Goal: Information Seeking & Learning: Understand process/instructions

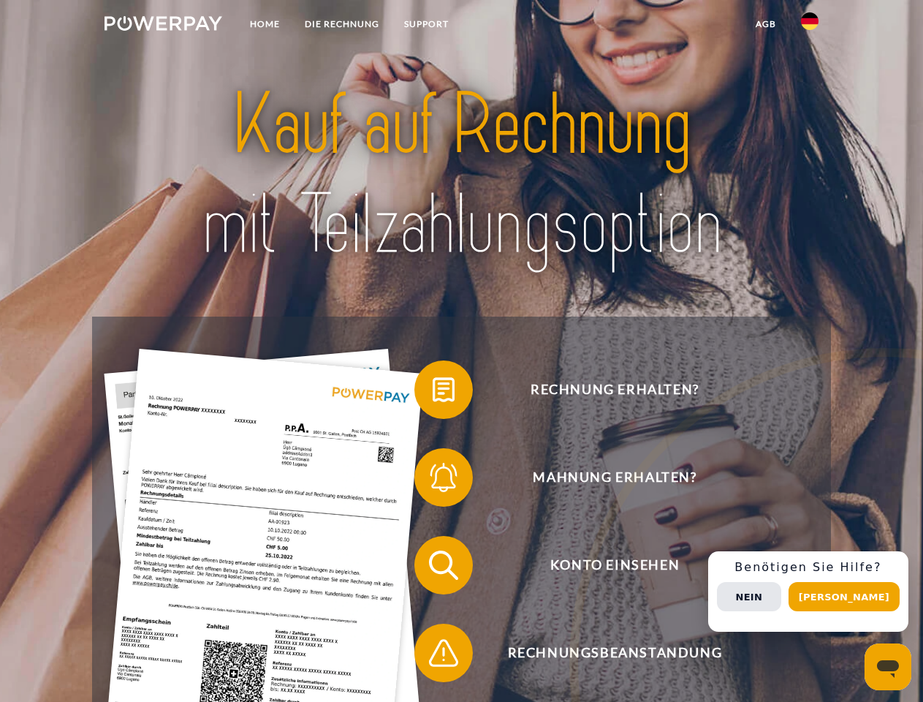
click at [163, 26] on img at bounding box center [164, 23] width 118 height 15
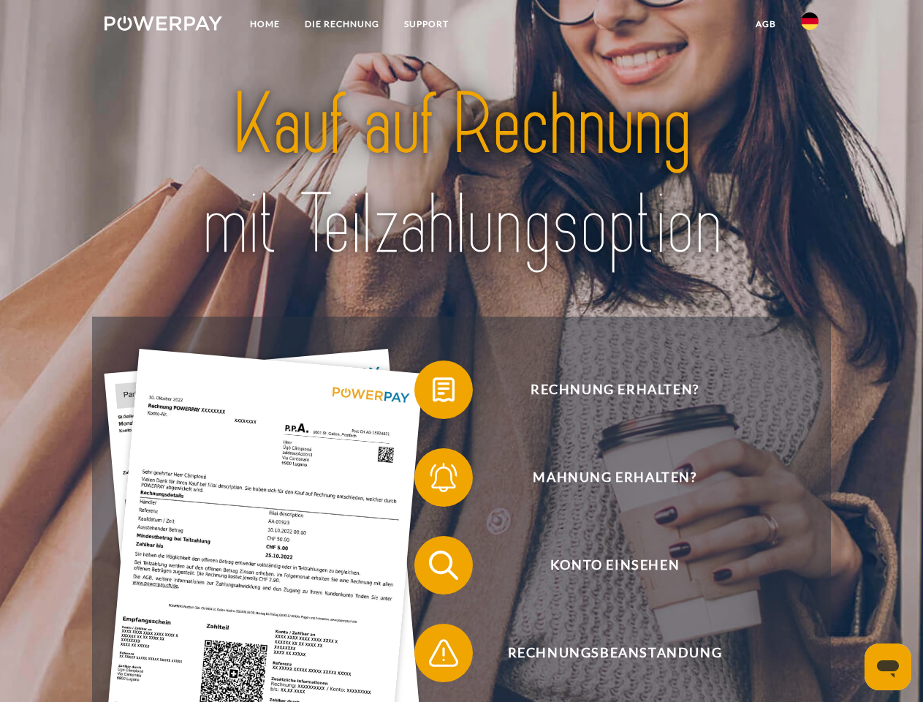
click at [810, 26] on img at bounding box center [810, 21] width 18 height 18
click at [765, 24] on link "agb" at bounding box center [765, 24] width 45 height 26
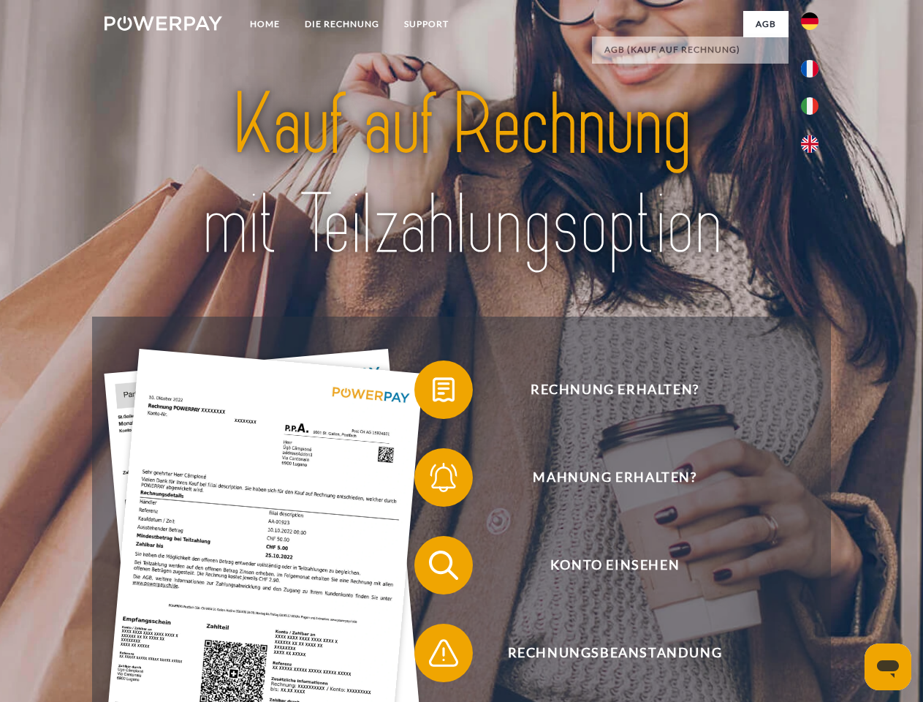
click at [433, 393] on span at bounding box center [421, 389] width 73 height 73
click at [433, 480] on span at bounding box center [421, 477] width 73 height 73
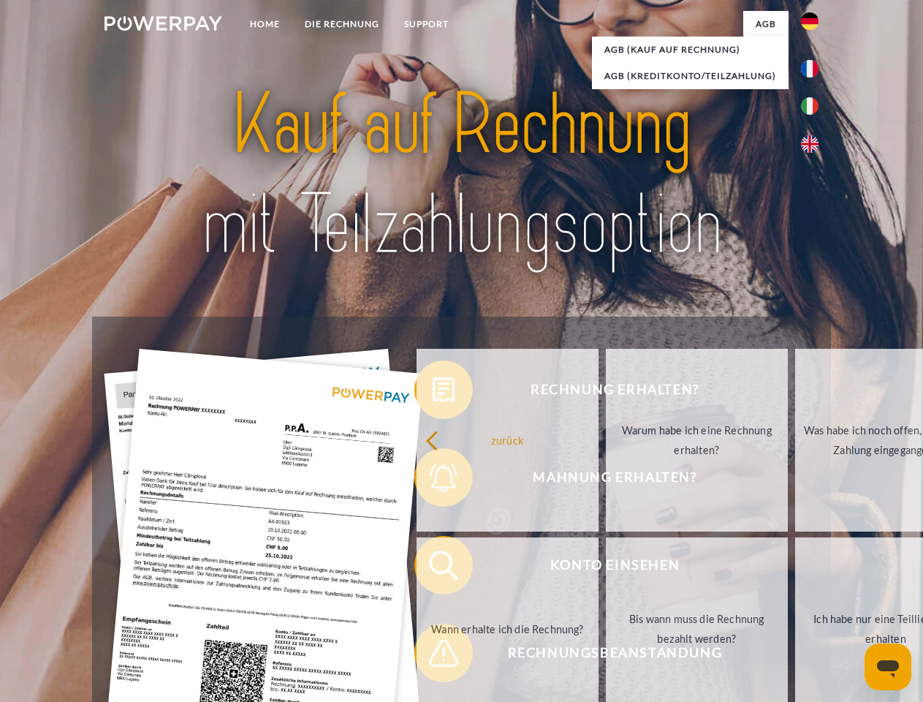
click at [606, 568] on link "Bis wann muss die Rechnung bezahlt werden?" at bounding box center [697, 628] width 182 height 183
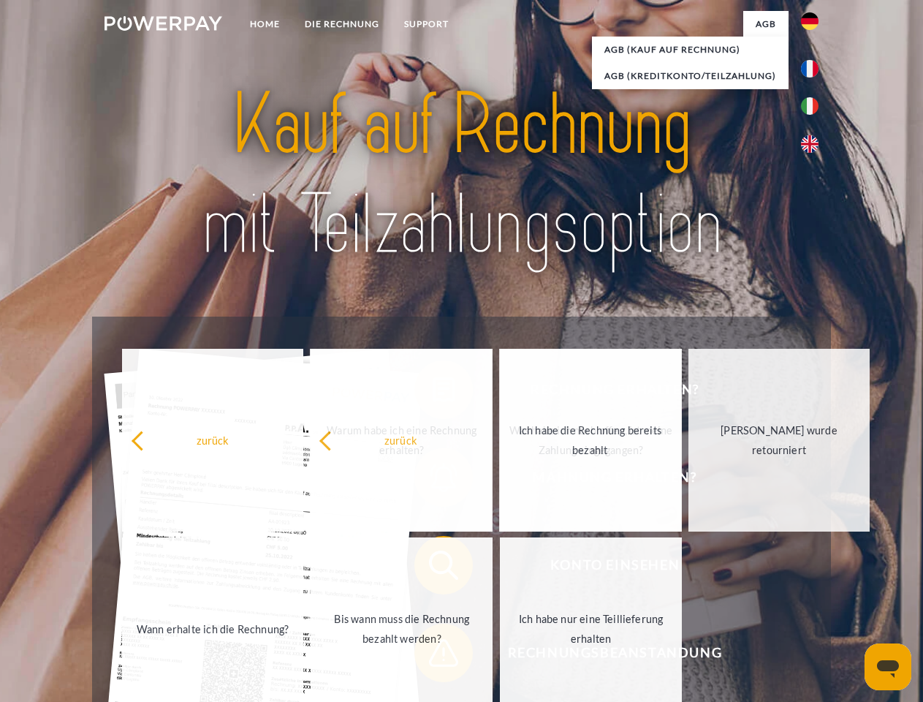
click at [433, 656] on span at bounding box center [421, 652] width 73 height 73
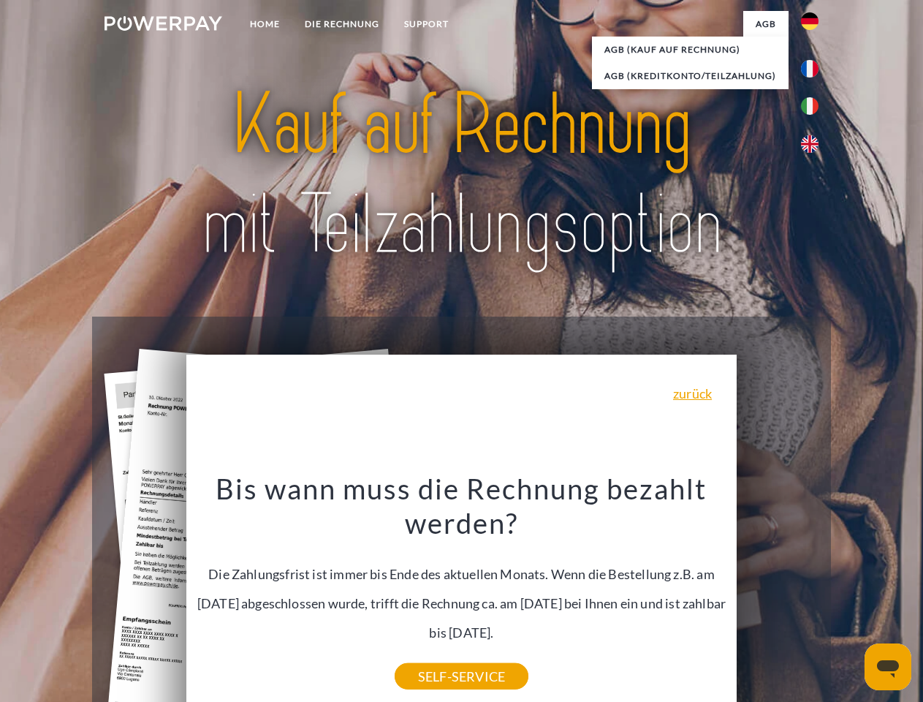
click at [814, 591] on div "Rechnung erhalten? Mahnung erhalten? Konto einsehen" at bounding box center [461, 609] width 738 height 585
click at [778, 594] on span "Konto einsehen" at bounding box center [615, 565] width 358 height 58
click at [850, 597] on header "Home DIE RECHNUNG SUPPORT" at bounding box center [461, 505] width 923 height 1010
